Goal: Obtain resource: Download file/media

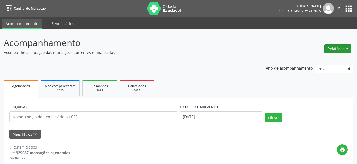
click at [332, 48] on button "Relatórios" at bounding box center [337, 48] width 27 height 9
click at [319, 59] on link "Agendamentos" at bounding box center [323, 59] width 57 height 7
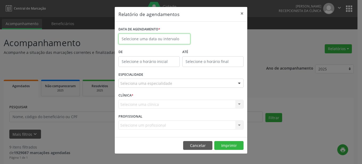
click at [173, 38] on input "text" at bounding box center [154, 39] width 72 height 11
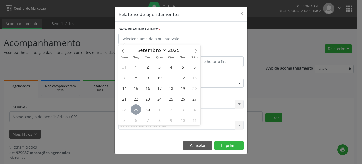
click at [135, 112] on span "29" at bounding box center [136, 109] width 10 height 10
type input "[DATE]"
click at [135, 112] on span "29" at bounding box center [136, 109] width 10 height 10
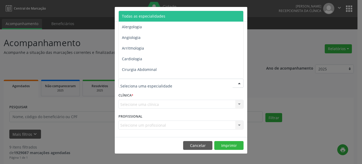
click at [239, 84] on div at bounding box center [239, 83] width 8 height 9
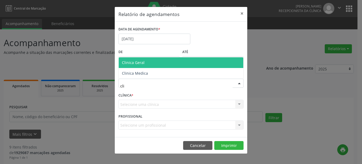
type input "clin"
click at [171, 61] on span "Clinica Geral" at bounding box center [181, 62] width 124 height 11
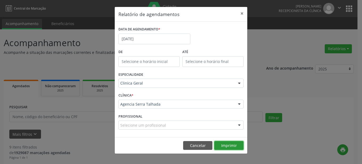
click at [230, 148] on button "Imprimir" at bounding box center [228, 145] width 29 height 9
click at [241, 13] on button "×" at bounding box center [241, 13] width 11 height 13
